Goal: Task Accomplishment & Management: Use online tool/utility

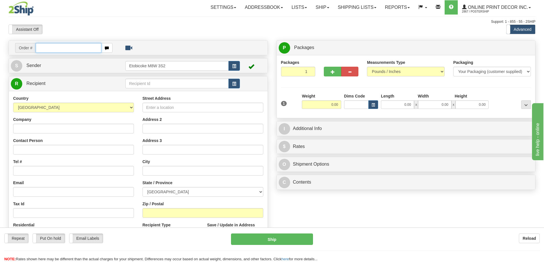
click at [61, 44] on input "text" at bounding box center [69, 48] width 66 height 10
type input "ca-422145"
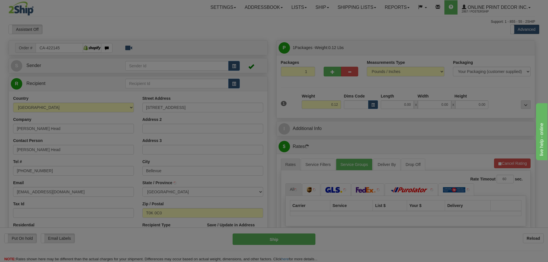
type input "BELLEVUE"
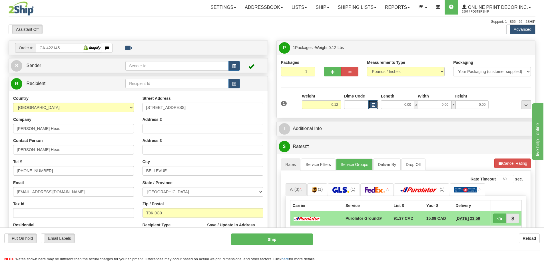
click at [374, 105] on span "button" at bounding box center [372, 105] width 3 height 3
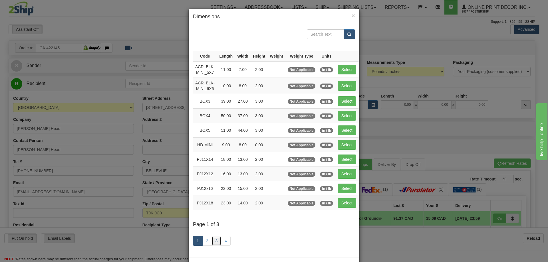
click at [214, 240] on link "3" at bounding box center [217, 241] width 10 height 10
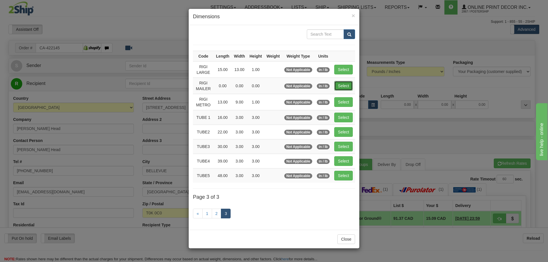
click at [339, 84] on button "Select" at bounding box center [343, 86] width 19 height 10
type input "RIGI MAILER"
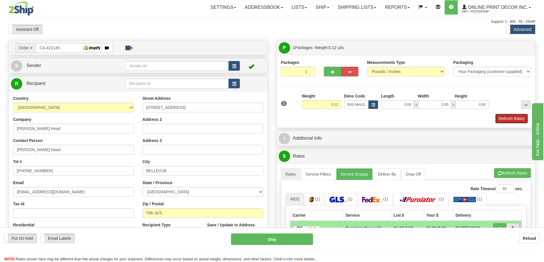
click at [510, 117] on button "Refresh Rates" at bounding box center [511, 119] width 33 height 10
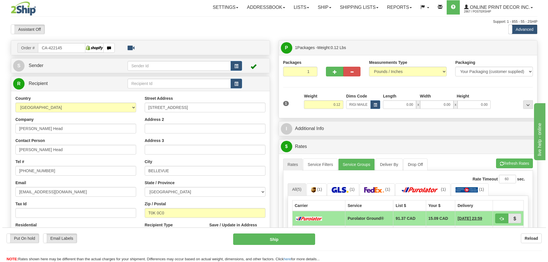
scroll to position [57, 0]
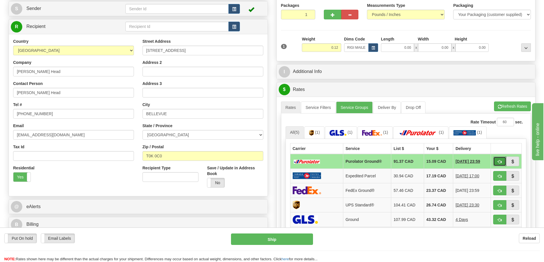
click at [502, 159] on button "button" at bounding box center [499, 162] width 13 height 10
type input "260"
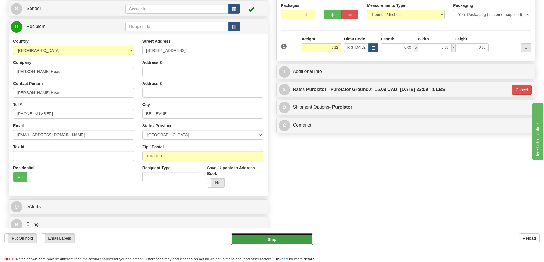
click at [303, 240] on button "Ship" at bounding box center [272, 239] width 82 height 11
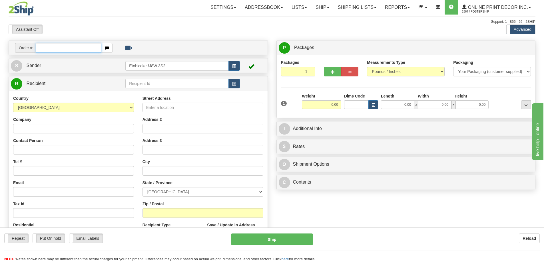
click at [72, 47] on input "text" at bounding box center [69, 48] width 66 height 10
click at [57, 48] on input "text" at bounding box center [69, 48] width 66 height 10
type input "ca-422111"
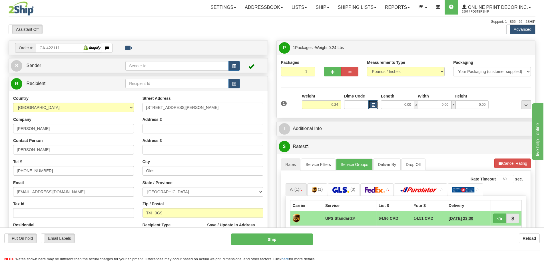
click at [375, 104] on button "button" at bounding box center [373, 104] width 10 height 9
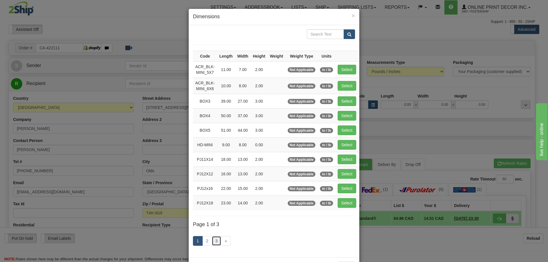
click at [214, 236] on link "3" at bounding box center [217, 241] width 10 height 10
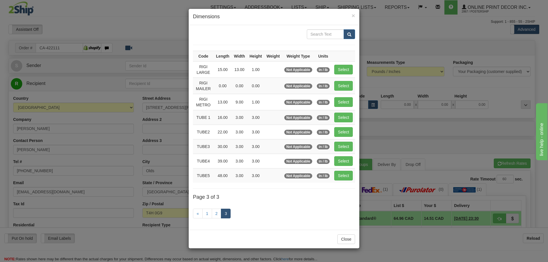
click at [347, 63] on td "Select" at bounding box center [343, 69] width 23 height 16
click at [346, 69] on button "Select" at bounding box center [343, 70] width 19 height 10
type input "RIGI LARGE"
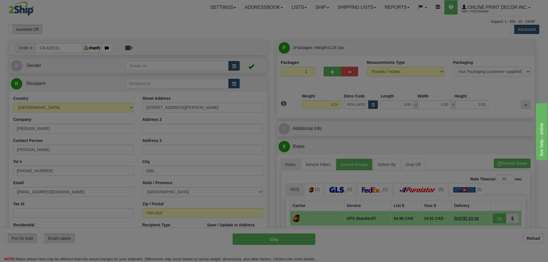
type input "15.00"
type input "13.00"
type input "1.00"
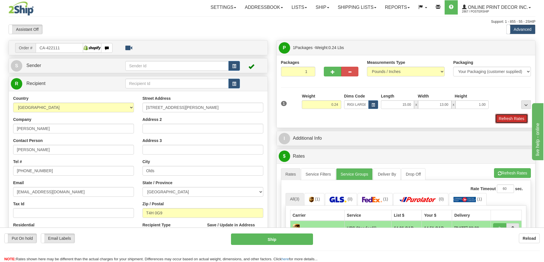
click at [514, 116] on button "Refresh Rates" at bounding box center [511, 119] width 33 height 10
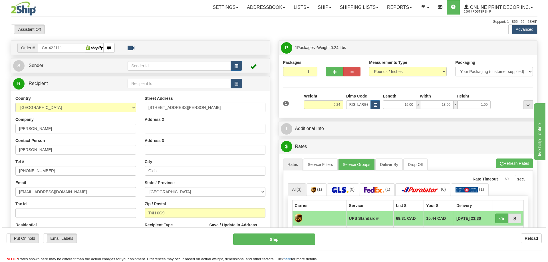
scroll to position [57, 0]
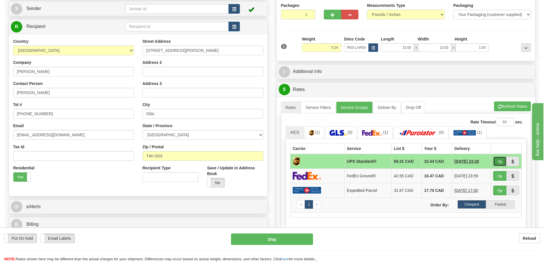
click at [501, 160] on button "button" at bounding box center [499, 162] width 13 height 10
type input "11"
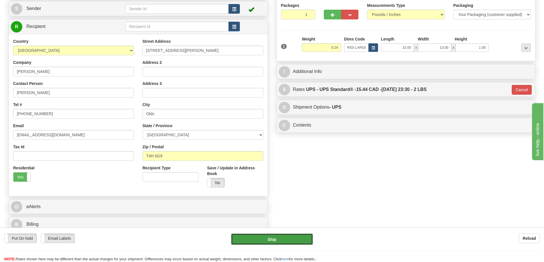
click at [290, 241] on button "Ship" at bounding box center [272, 239] width 82 height 11
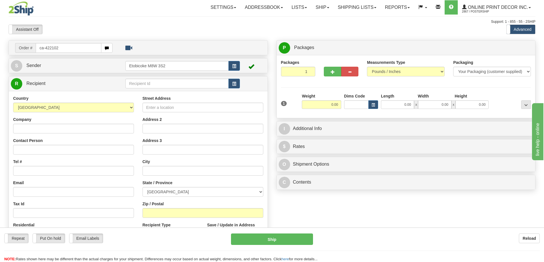
type input "ca-422102"
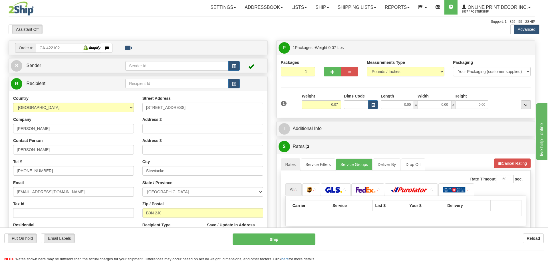
type input "STEWIACKE"
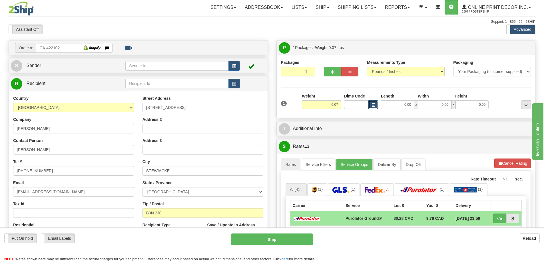
click at [374, 104] on span "button" at bounding box center [372, 105] width 3 height 3
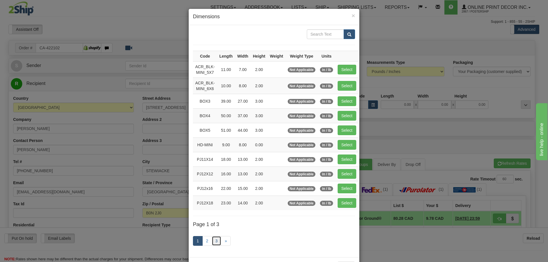
click at [217, 239] on link "3" at bounding box center [217, 241] width 10 height 10
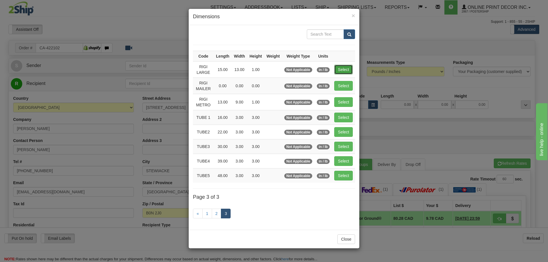
click at [341, 70] on button "Select" at bounding box center [343, 70] width 19 height 10
type input "RIGI LARGE"
type input "15.00"
type input "13.00"
type input "1.00"
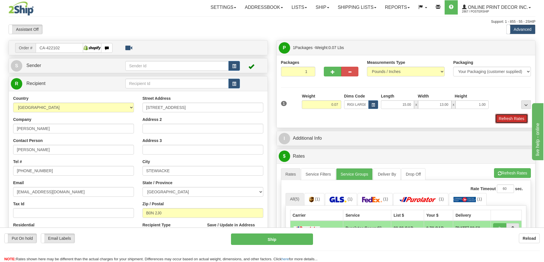
click at [506, 120] on button "Refresh Rates" at bounding box center [511, 119] width 33 height 10
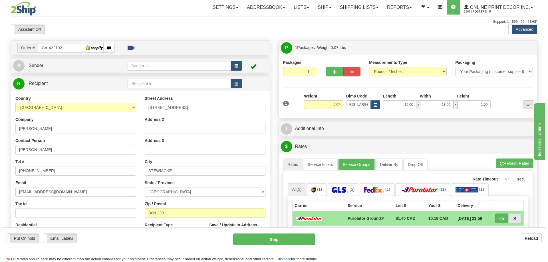
scroll to position [57, 0]
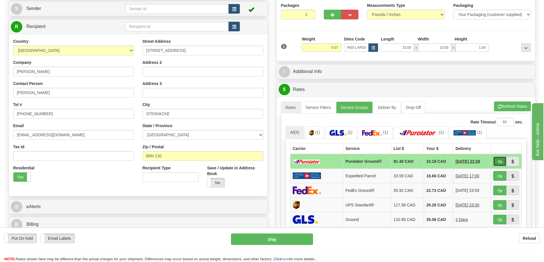
click at [494, 159] on button "button" at bounding box center [499, 162] width 13 height 10
type input "260"
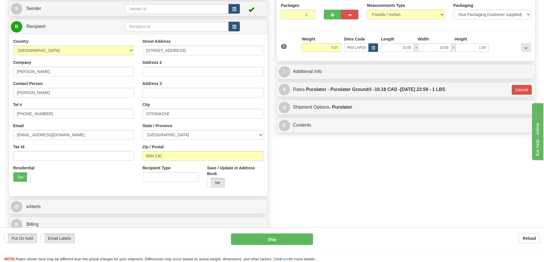
click at [298, 229] on div "Put On hold Put On hold Email Labels Email Labels Edit Reload Ship Reload" at bounding box center [272, 245] width 544 height 35
click at [291, 236] on button "Ship" at bounding box center [272, 239] width 82 height 11
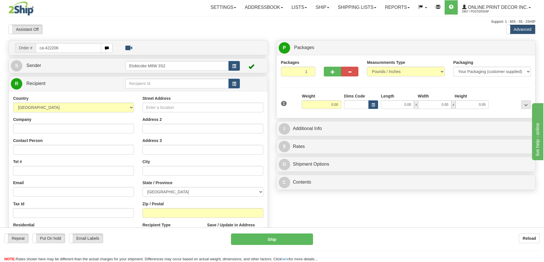
type input "ca-422206"
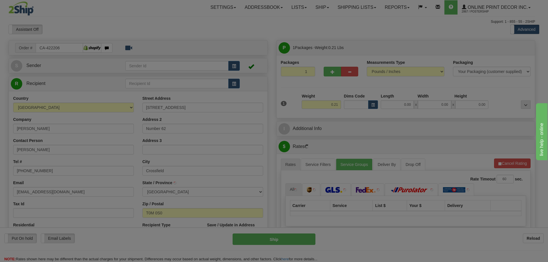
type input "CROSSFIELD"
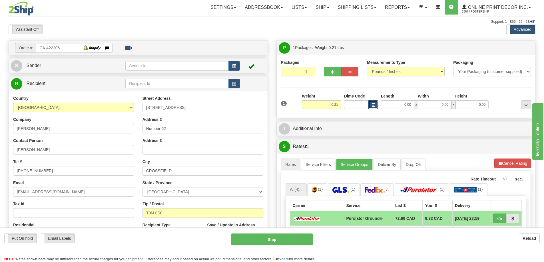
click at [374, 104] on span "button" at bounding box center [372, 105] width 3 height 3
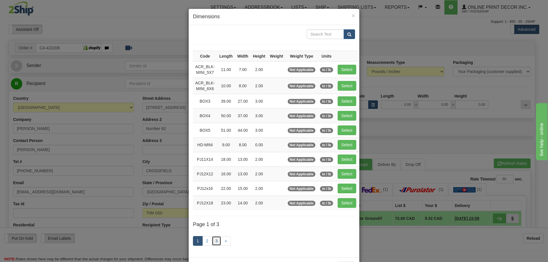
click at [213, 242] on link "3" at bounding box center [217, 241] width 10 height 10
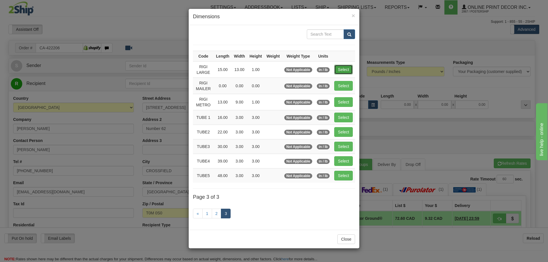
click at [350, 68] on button "Select" at bounding box center [343, 70] width 19 height 10
type input "RIGI LARGE"
type input "15.00"
type input "13.00"
type input "1.00"
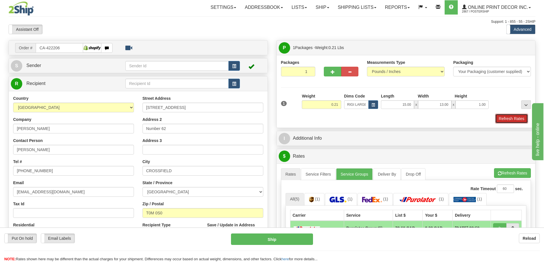
click at [517, 120] on button "Refresh Rates" at bounding box center [511, 119] width 33 height 10
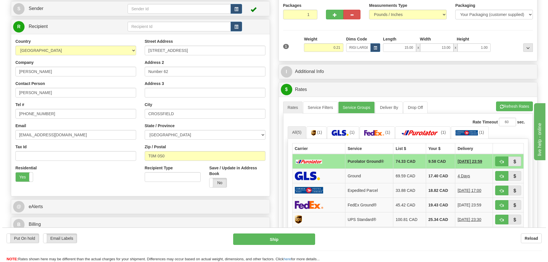
scroll to position [86, 0]
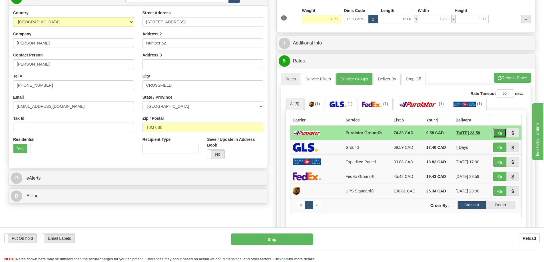
click at [496, 132] on button "button" at bounding box center [499, 133] width 13 height 10
type input "260"
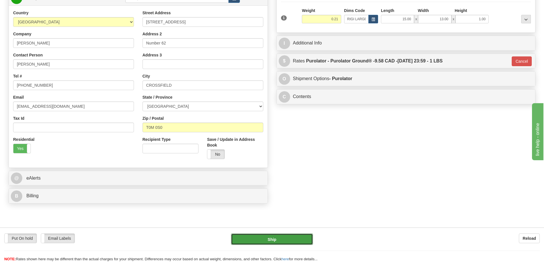
click at [289, 235] on button "Ship" at bounding box center [272, 239] width 82 height 11
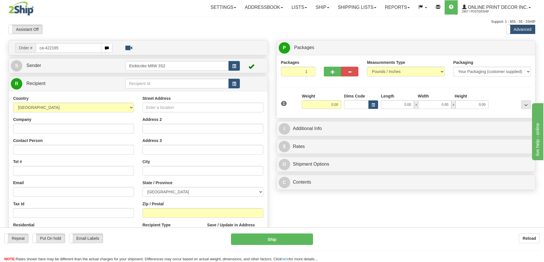
type input "ca-422165"
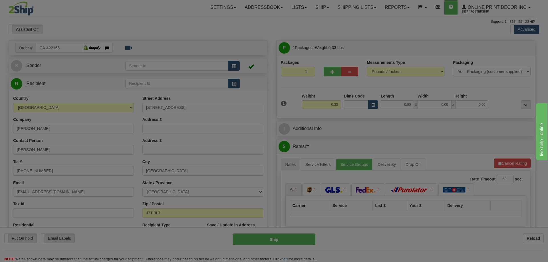
type input "[GEOGRAPHIC_DATA]"
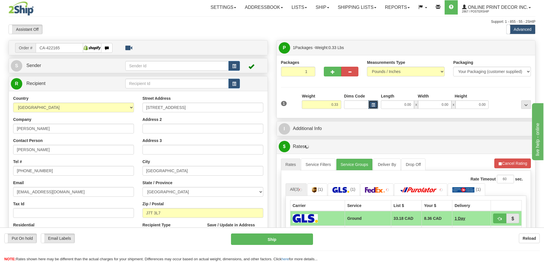
click at [370, 105] on button "button" at bounding box center [373, 104] width 10 height 9
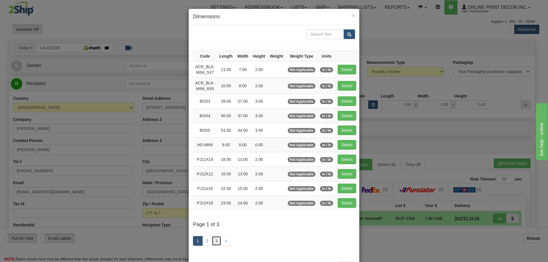
click at [215, 241] on link "3" at bounding box center [217, 241] width 10 height 10
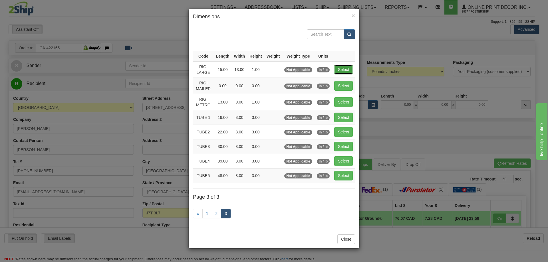
click at [344, 66] on button "Select" at bounding box center [343, 70] width 19 height 10
type input "RIGI LARGE"
type input "15.00"
type input "13.00"
type input "1.00"
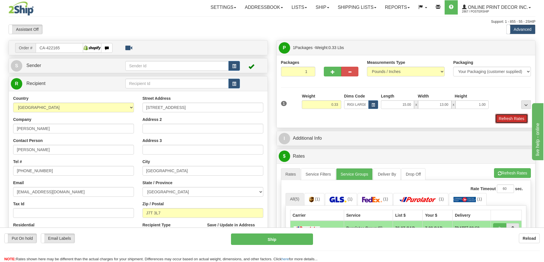
drag, startPoint x: 524, startPoint y: 117, endPoint x: 520, endPoint y: 116, distance: 3.5
click at [523, 117] on button "Refresh Rates" at bounding box center [511, 119] width 33 height 10
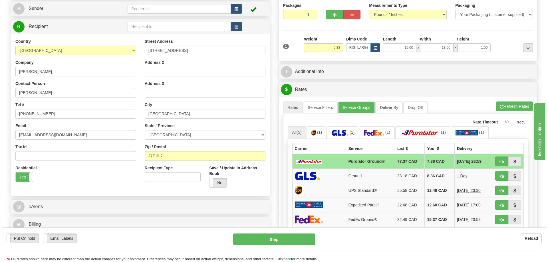
scroll to position [114, 0]
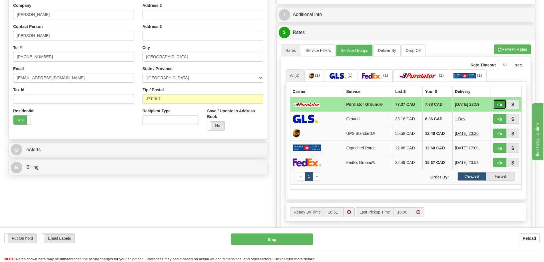
click at [496, 103] on button "button" at bounding box center [499, 105] width 13 height 10
type input "260"
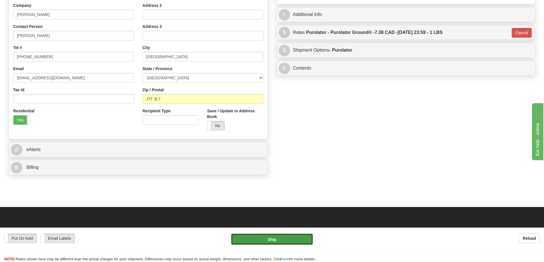
click at [285, 240] on button "Ship" at bounding box center [272, 239] width 82 height 11
